Goal: Entertainment & Leisure: Consume media (video, audio)

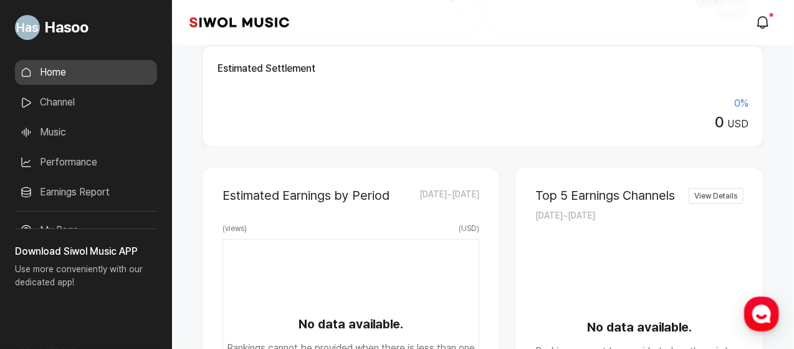
scroll to position [499, 0]
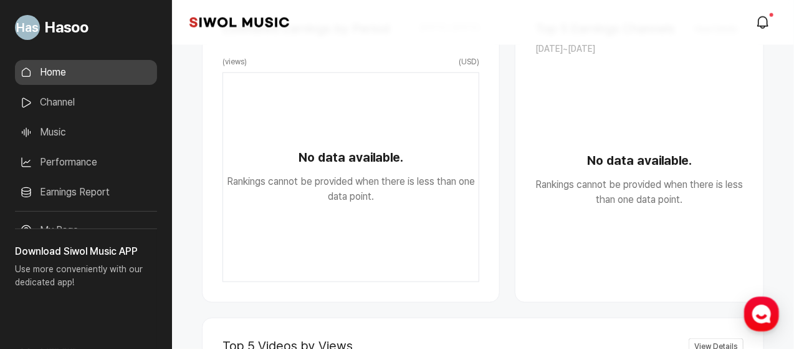
scroll to position [166, 0]
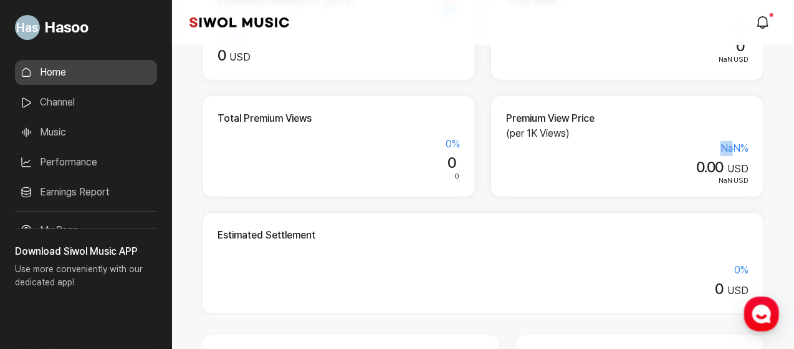
drag, startPoint x: 723, startPoint y: 149, endPoint x: 746, endPoint y: 154, distance: 23.6
click at [740, 153] on div "NaN %" at bounding box center [627, 148] width 243 height 15
click at [750, 154] on div "Premium View Price (per 1K Views) NaN % 0.00 USD NaN USD" at bounding box center [628, 146] width 274 height 102
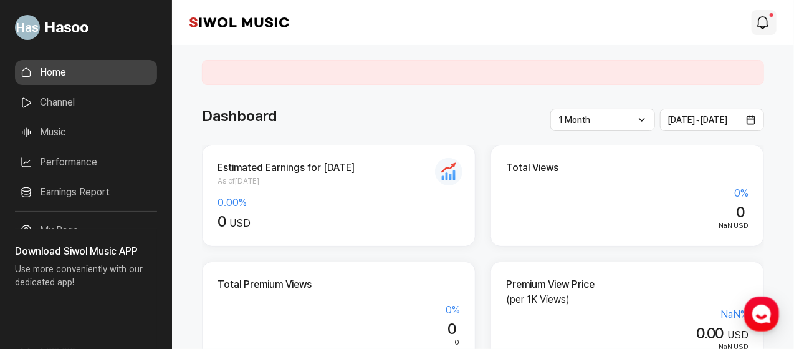
click at [761, 24] on icon "modal.notifications" at bounding box center [763, 22] width 15 height 15
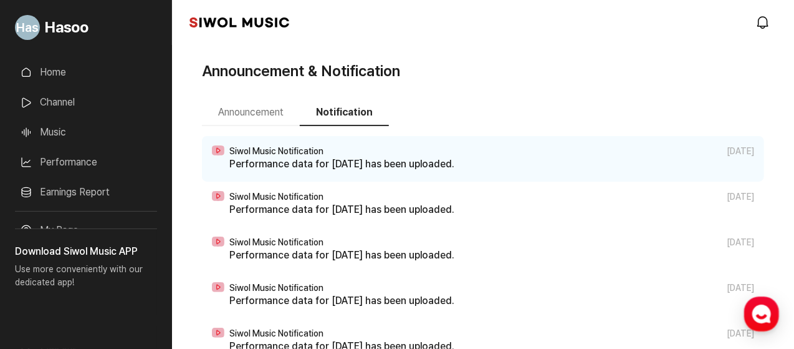
click at [340, 162] on p "Performance data for [DATE] has been uploaded." at bounding box center [491, 164] width 525 height 15
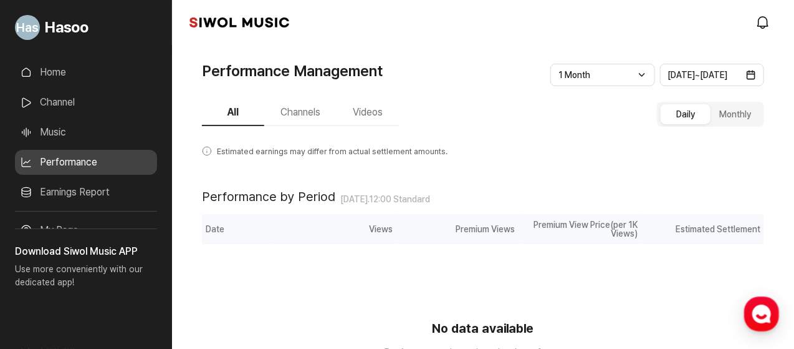
click at [282, 123] on button "Channels" at bounding box center [300, 113] width 72 height 26
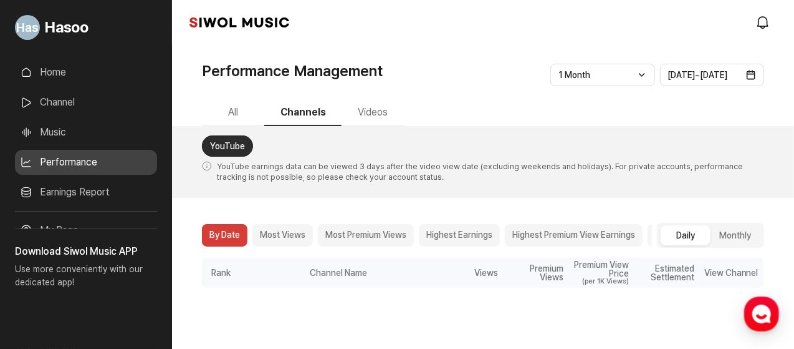
click at [597, 235] on button "Highest Premium View Earnings" at bounding box center [574, 235] width 138 height 22
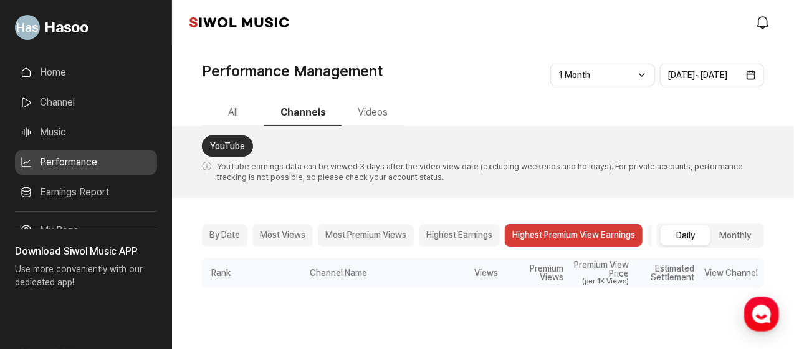
click at [222, 228] on button "By Date" at bounding box center [225, 235] width 46 height 22
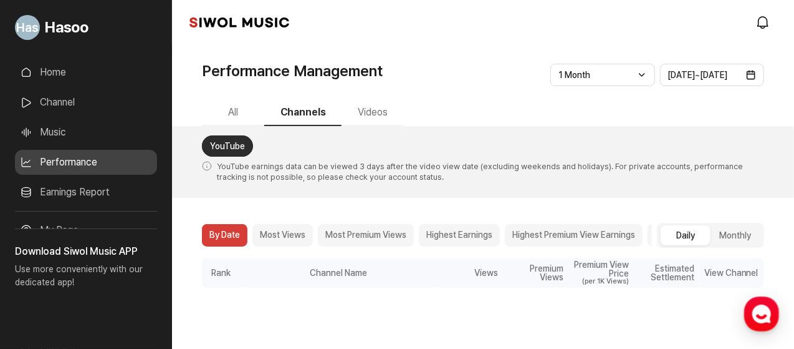
click at [363, 118] on button "Videos" at bounding box center [373, 113] width 62 height 26
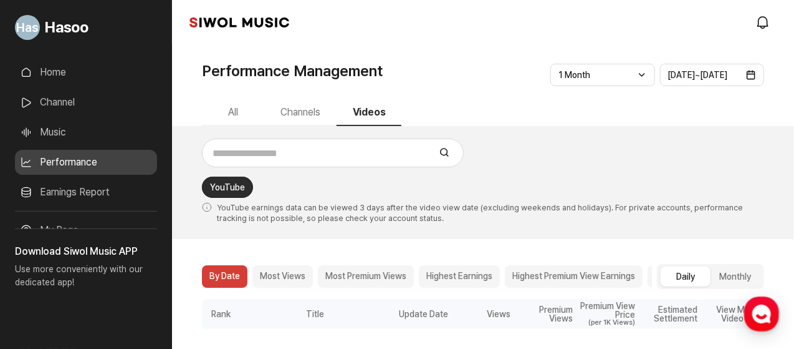
click at [292, 110] on button "Channels" at bounding box center [300, 113] width 72 height 26
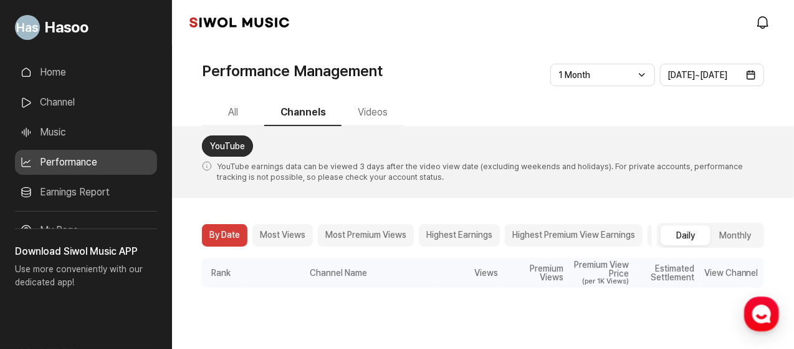
click at [80, 66] on link "Home" at bounding box center [86, 72] width 142 height 25
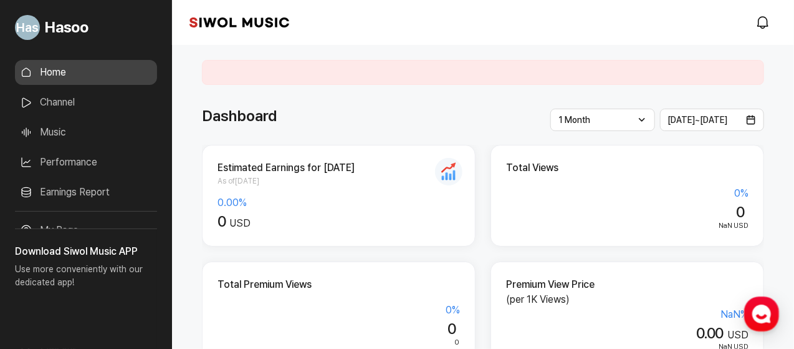
click at [80, 102] on link "Channel" at bounding box center [86, 102] width 142 height 25
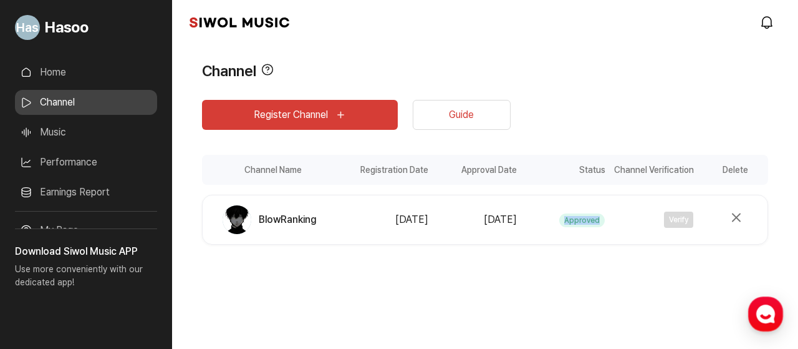
drag, startPoint x: 647, startPoint y: 212, endPoint x: 657, endPoint y: 215, distance: 10.5
click at [652, 213] on div "Registration Date [DATE] Approval Date [DATE] Status Approved Channel Verificat…" at bounding box center [556, 219] width 424 height 27
click at [571, 275] on div "Register Channel Guide Channel Name Registration Date Approval Date Status Chan…" at bounding box center [485, 192] width 566 height 221
click at [470, 124] on link "Guide" at bounding box center [462, 115] width 98 height 30
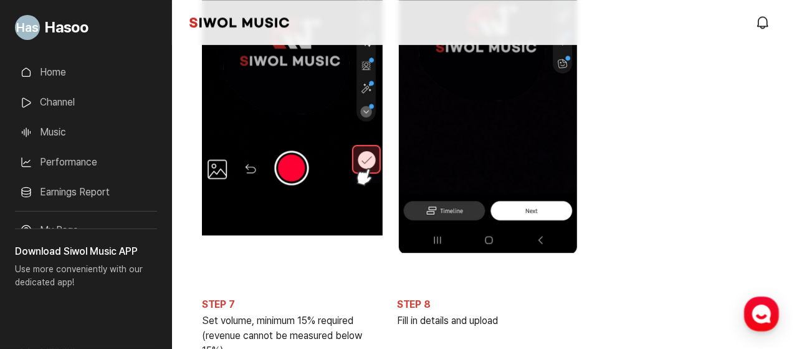
scroll to position [908, 0]
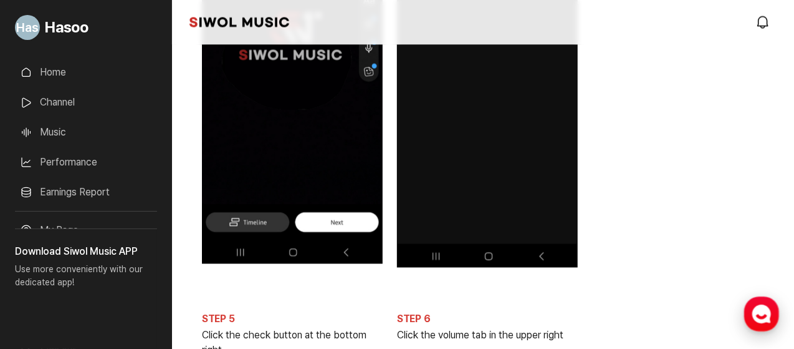
click at [758, 316] on icon "button" at bounding box center [762, 313] width 22 height 22
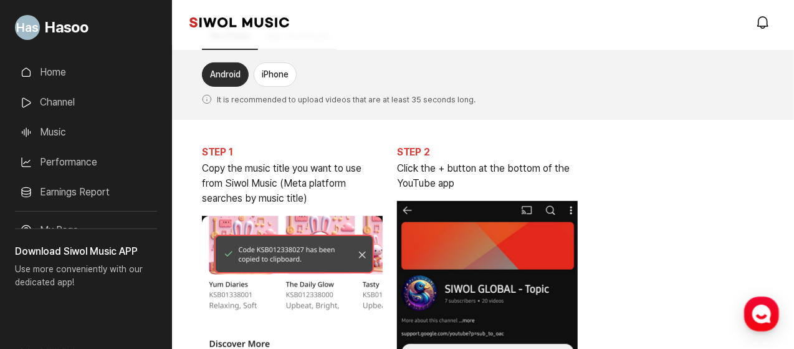
scroll to position [0, 0]
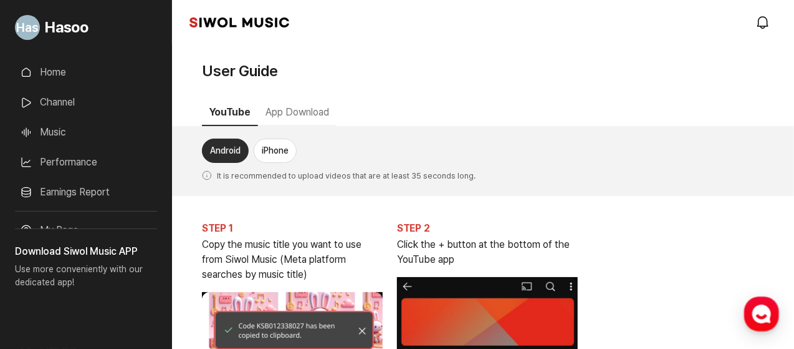
click at [296, 115] on button "App Download" at bounding box center [297, 113] width 79 height 26
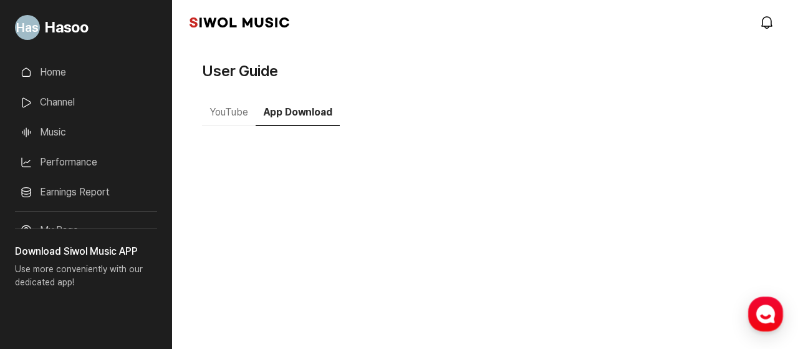
click at [86, 89] on ul "Home Channel Music Performance Earnings Report More" at bounding box center [86, 135] width 142 height 151
click at [87, 78] on link "Home" at bounding box center [86, 72] width 142 height 25
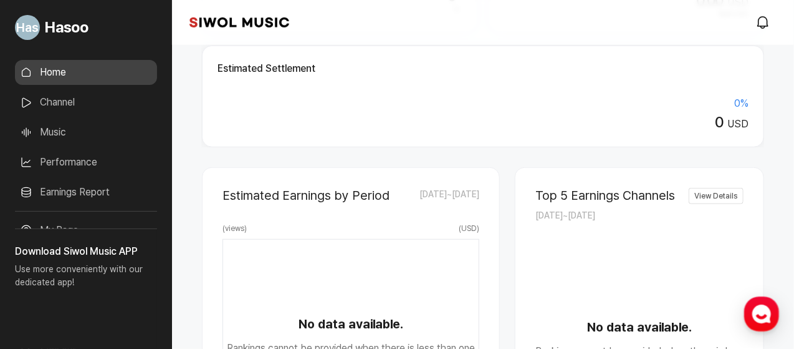
scroll to position [499, 0]
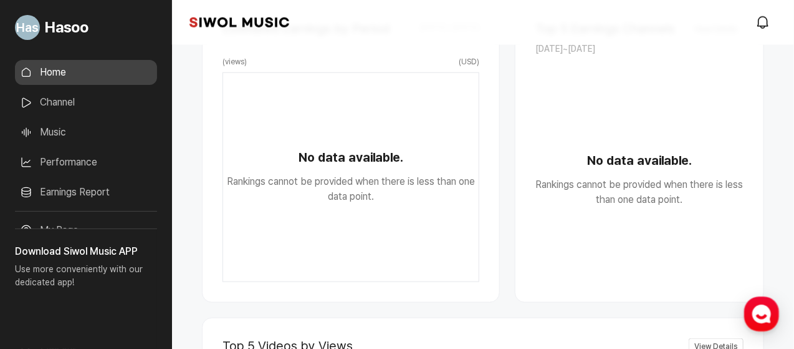
click at [67, 126] on link "Music" at bounding box center [86, 132] width 142 height 25
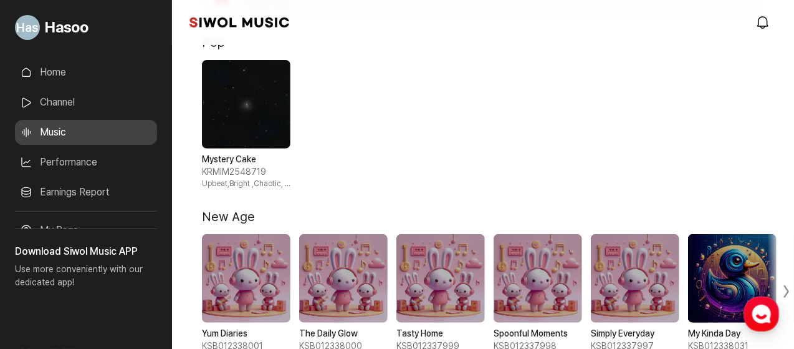
scroll to position [332, 0]
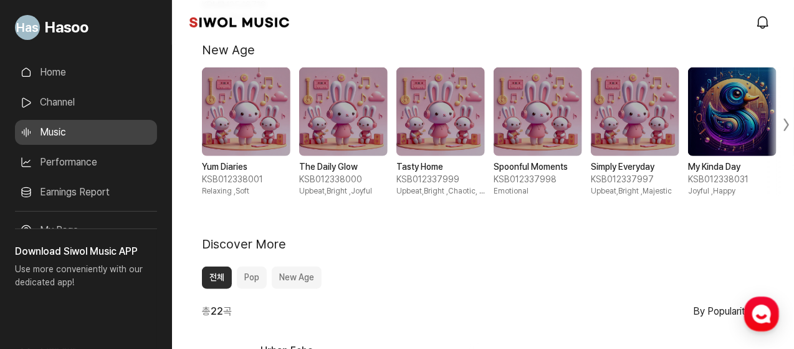
click at [339, 125] on span "2 / 10" at bounding box center [343, 111] width 89 height 89
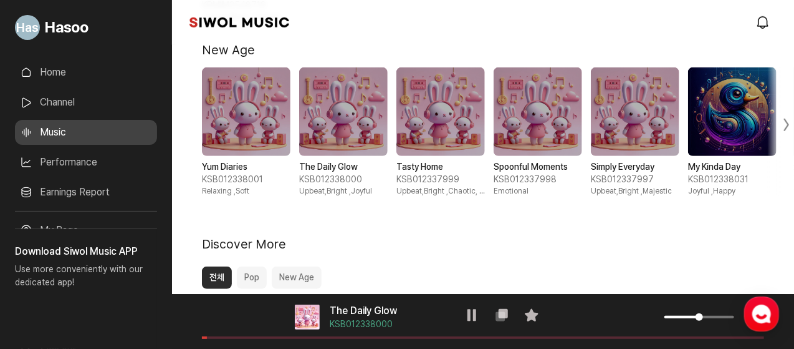
scroll to position [499, 0]
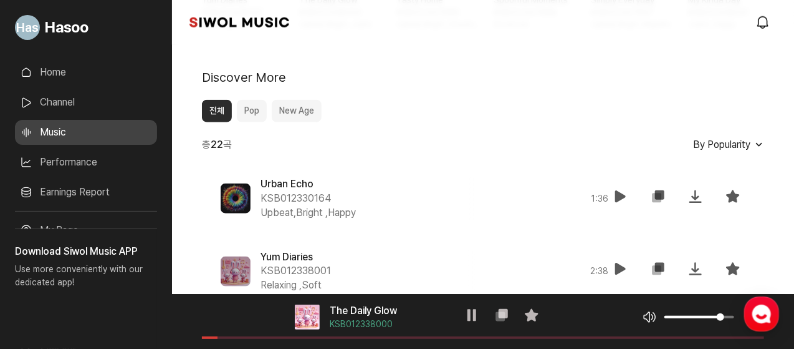
drag, startPoint x: 698, startPoint y: 316, endPoint x: 793, endPoint y: 324, distance: 95.1
click at [793, 324] on div "음악 플레이어 The Daily Glow KSB012338000 재생 복사 즐겨찾기 음악 볼륨 조절 음원 길이" at bounding box center [483, 321] width 622 height 55
click at [257, 111] on button "Pop" at bounding box center [252, 111] width 30 height 22
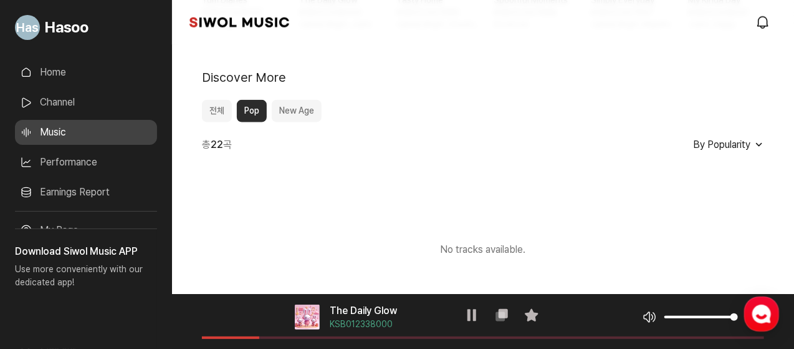
scroll to position [463, 0]
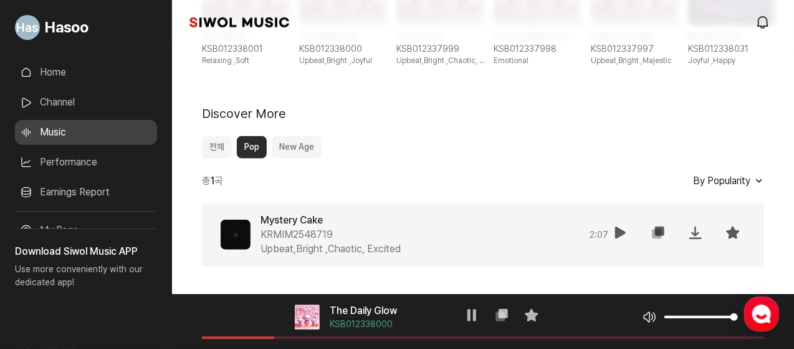
click at [621, 229] on icon at bounding box center [621, 232] width 15 height 15
click at [319, 336] on span at bounding box center [483, 337] width 562 height 2
click at [298, 145] on button "New Age" at bounding box center [297, 147] width 50 height 22
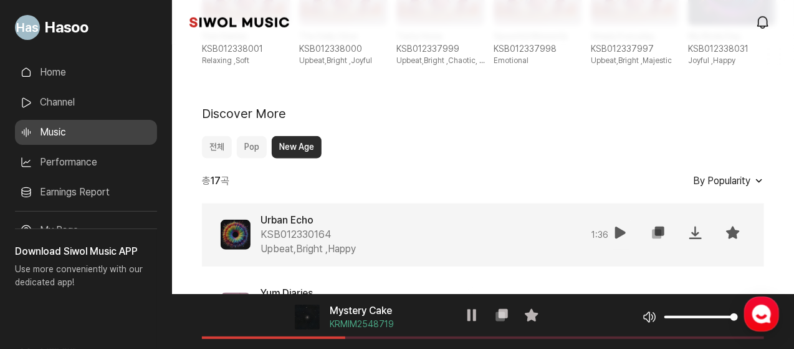
click at [617, 225] on icon at bounding box center [621, 232] width 15 height 15
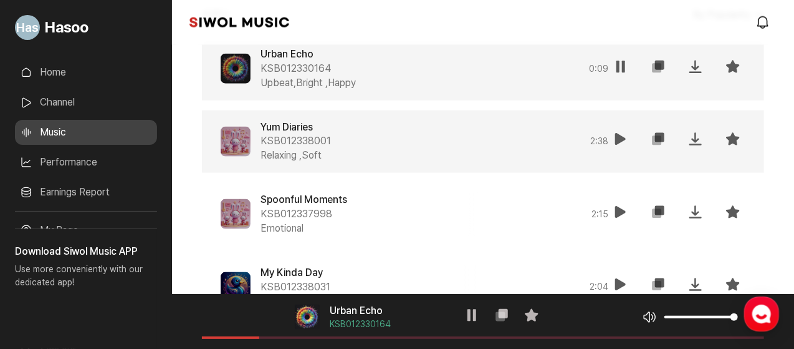
click at [611, 146] on button "재생" at bounding box center [621, 141] width 25 height 29
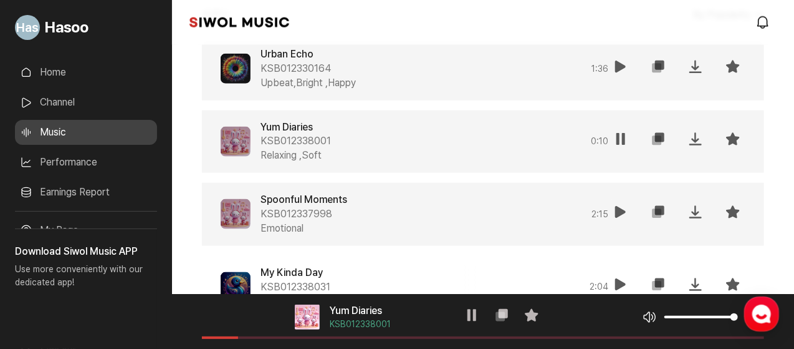
click at [614, 213] on icon at bounding box center [621, 212] width 15 height 15
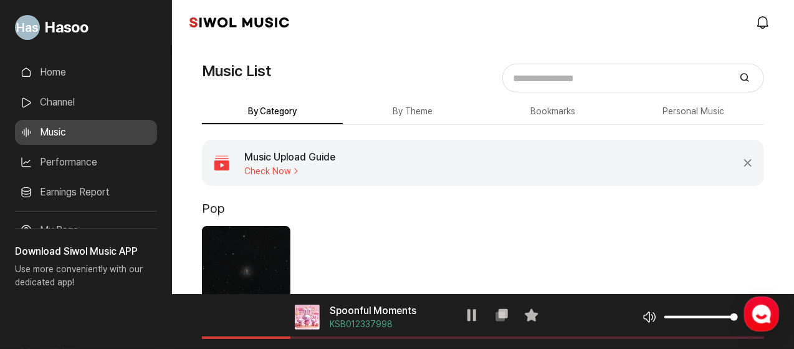
scroll to position [332, 0]
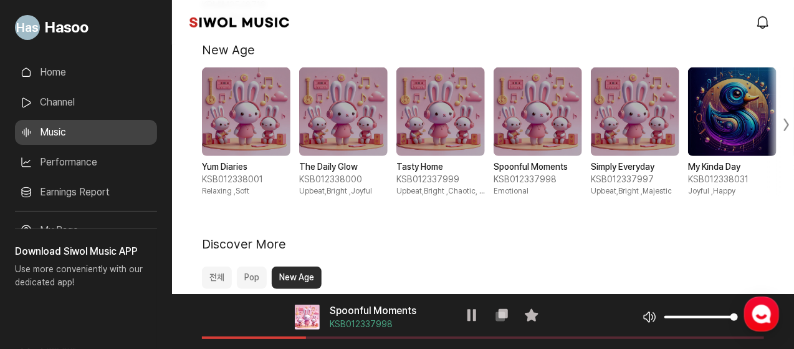
click at [218, 272] on button "전체" at bounding box center [217, 277] width 30 height 22
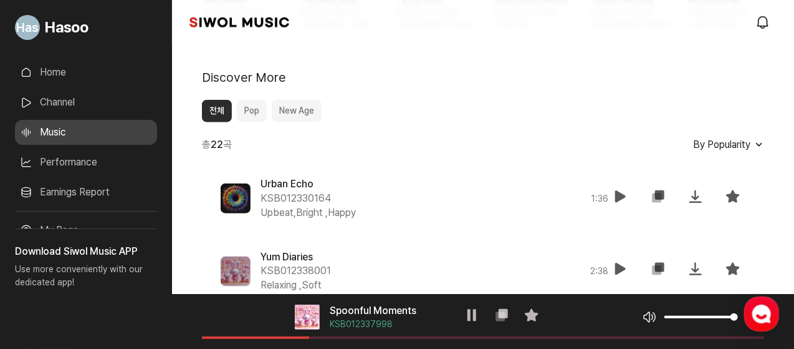
scroll to position [665, 0]
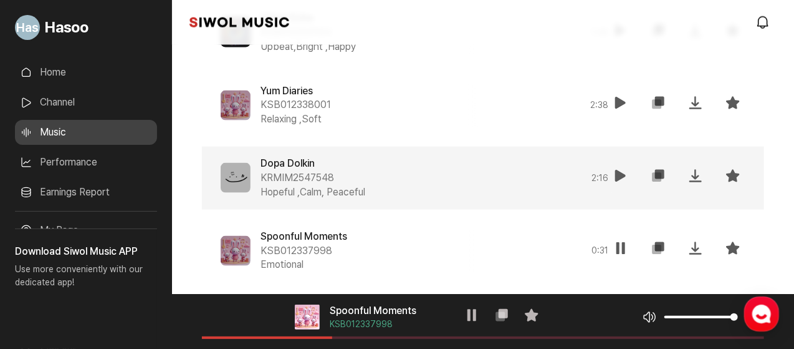
click at [619, 179] on icon at bounding box center [621, 175] width 15 height 15
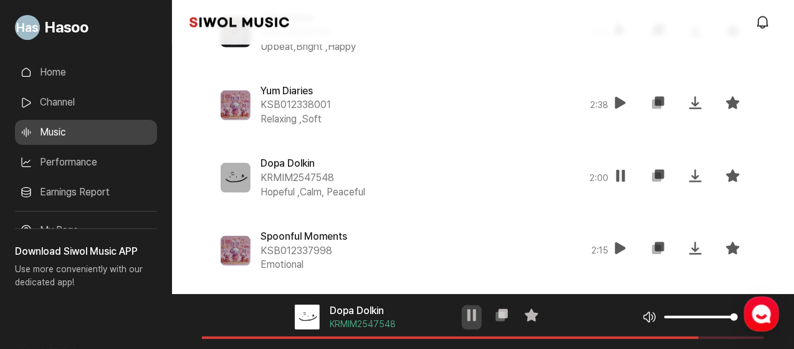
click at [479, 317] on icon at bounding box center [472, 314] width 15 height 15
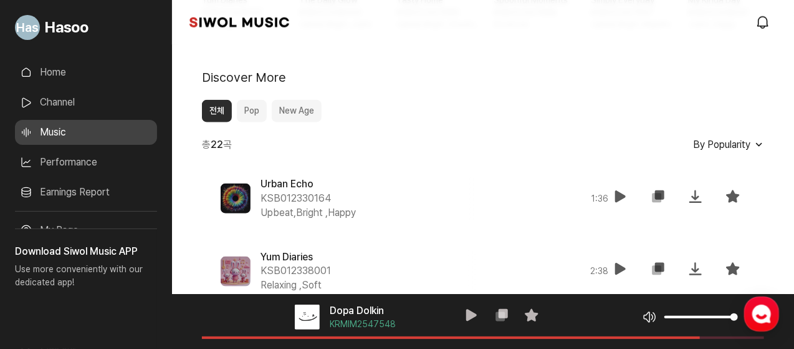
scroll to position [0, 0]
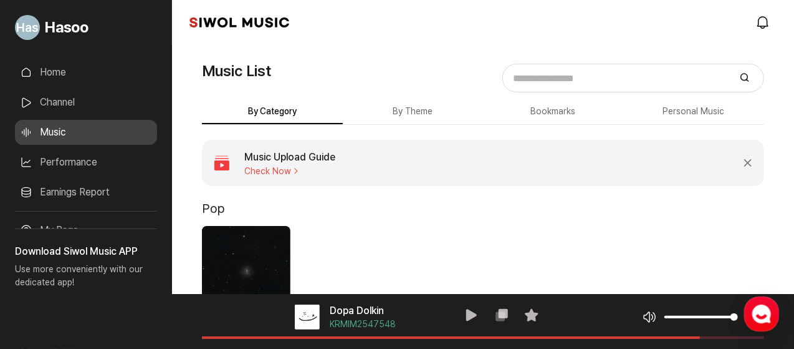
click at [122, 77] on link "Home" at bounding box center [86, 72] width 142 height 25
